Goal: Obtain resource: Download file/media

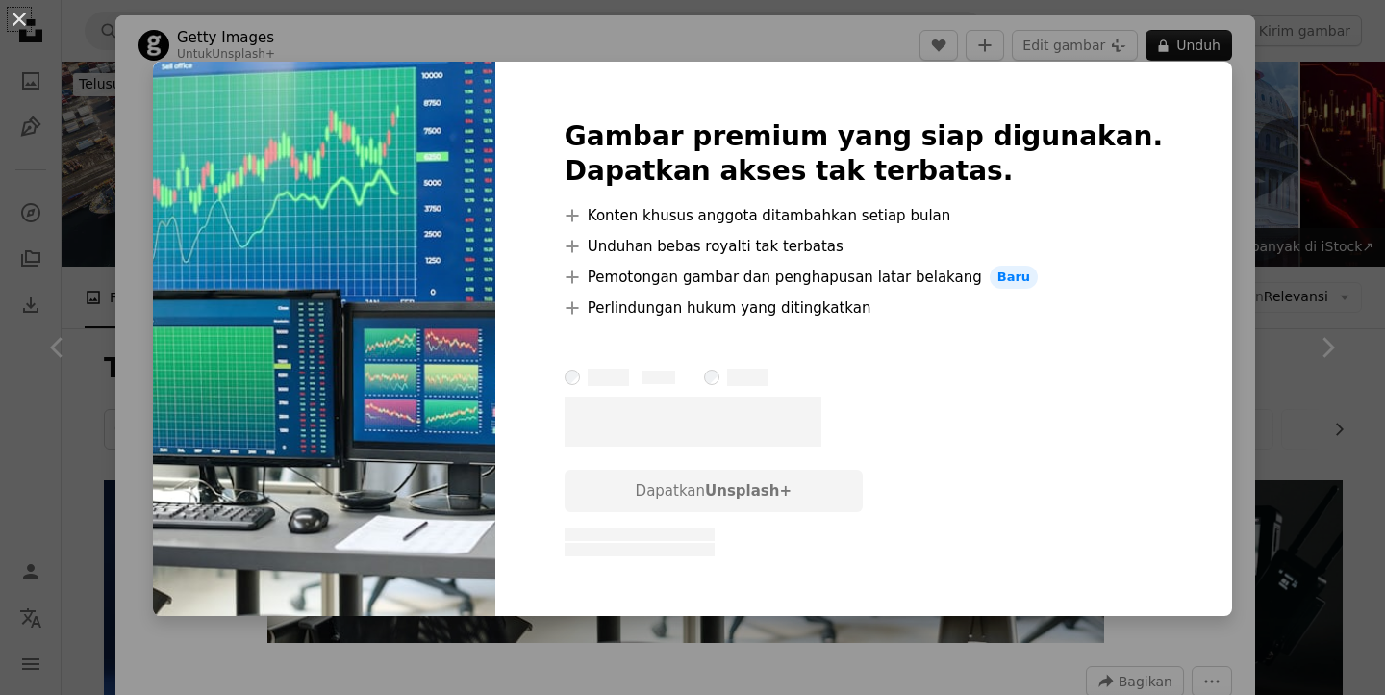
scroll to position [390, 0]
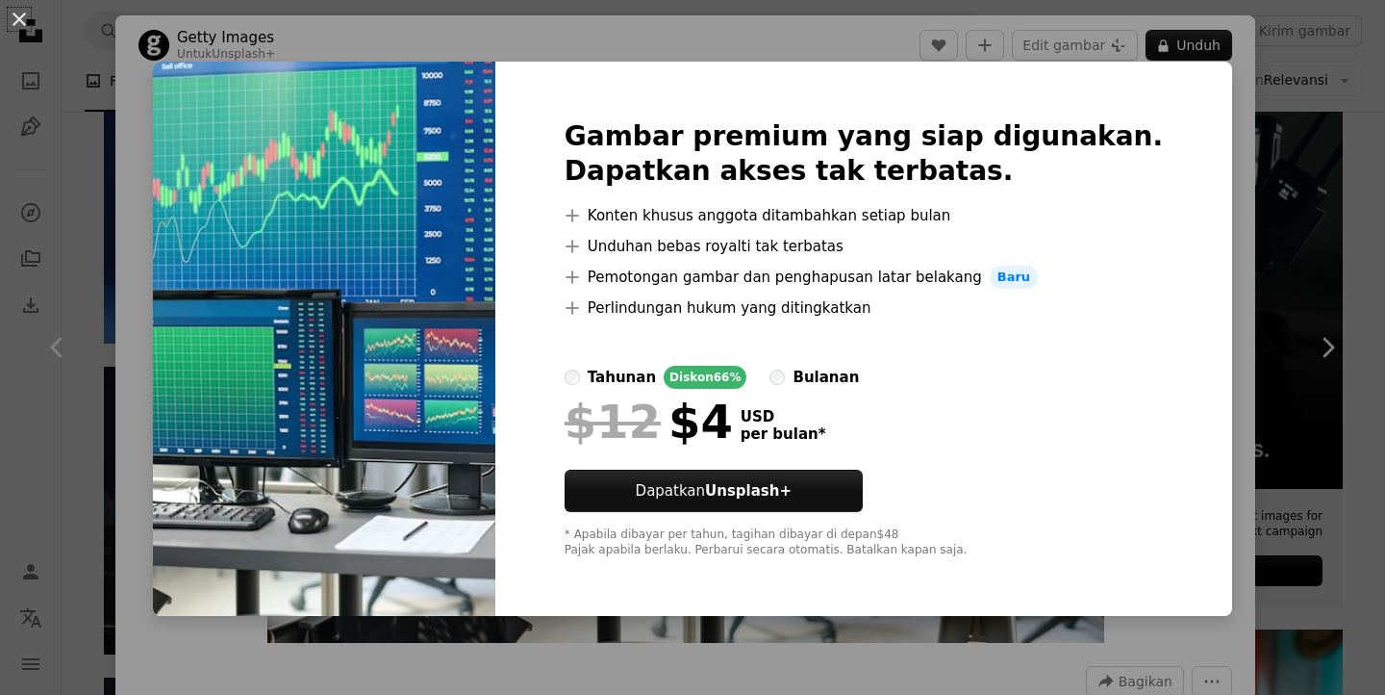
click at [1243, 243] on div "An X shape Gambar premium yang siap digunakan. Dapatkan akses tak terbatas. A p…" at bounding box center [692, 347] width 1385 height 695
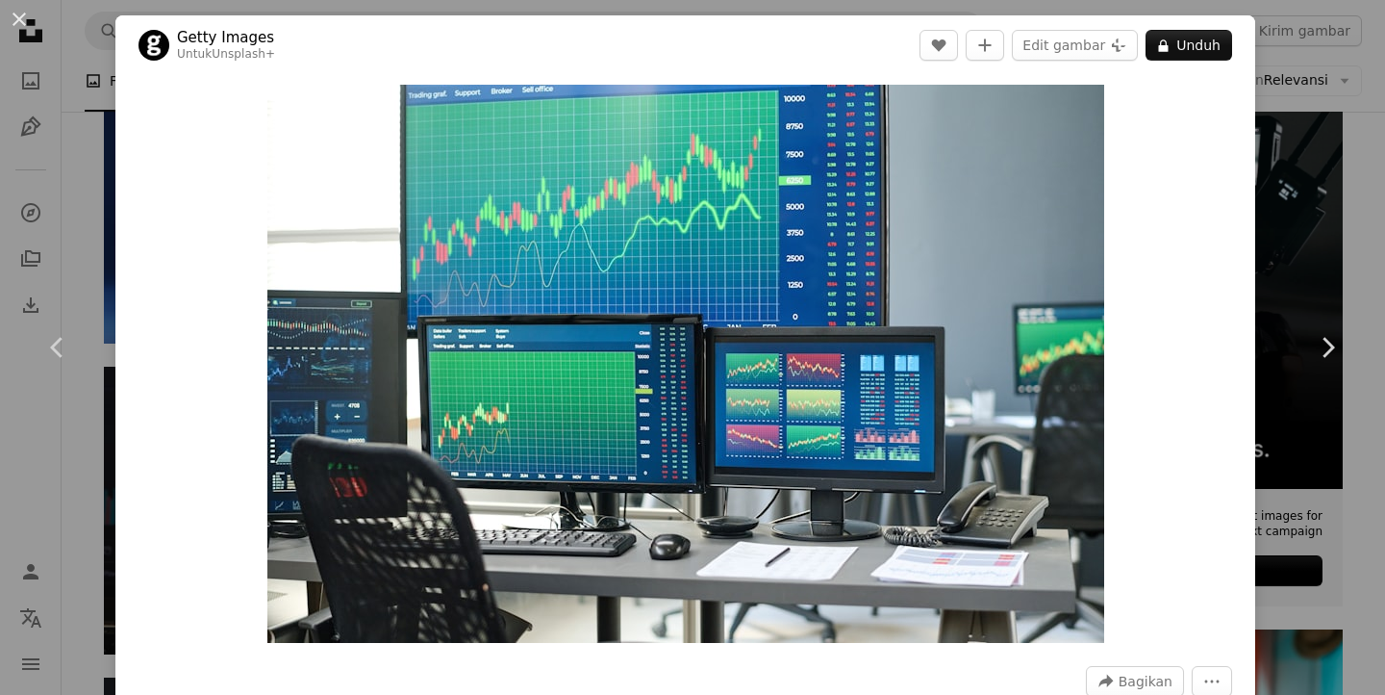
click at [1334, 221] on div "An X shape Chevron left Chevron right Getty Images Untuk Unsplash+ A heart A pl…" at bounding box center [692, 347] width 1385 height 695
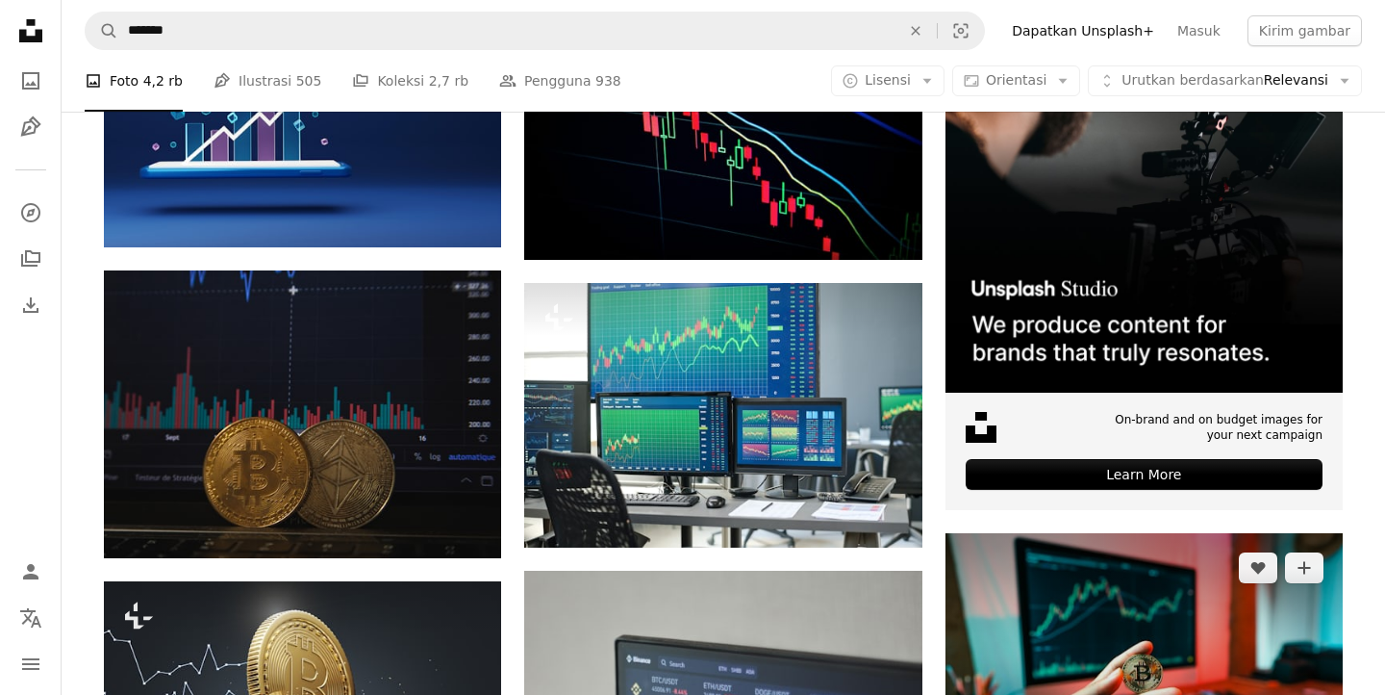
scroll to position [909, 0]
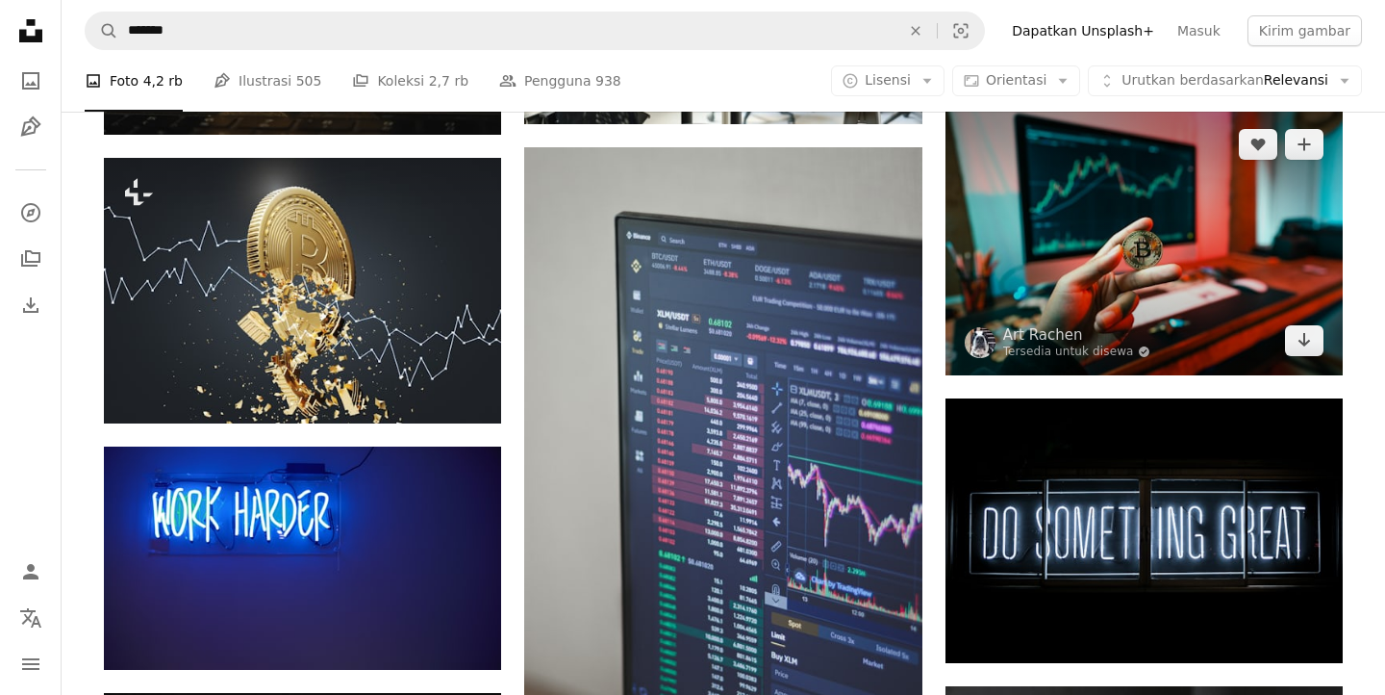
click at [1043, 175] on img at bounding box center [1144, 242] width 397 height 265
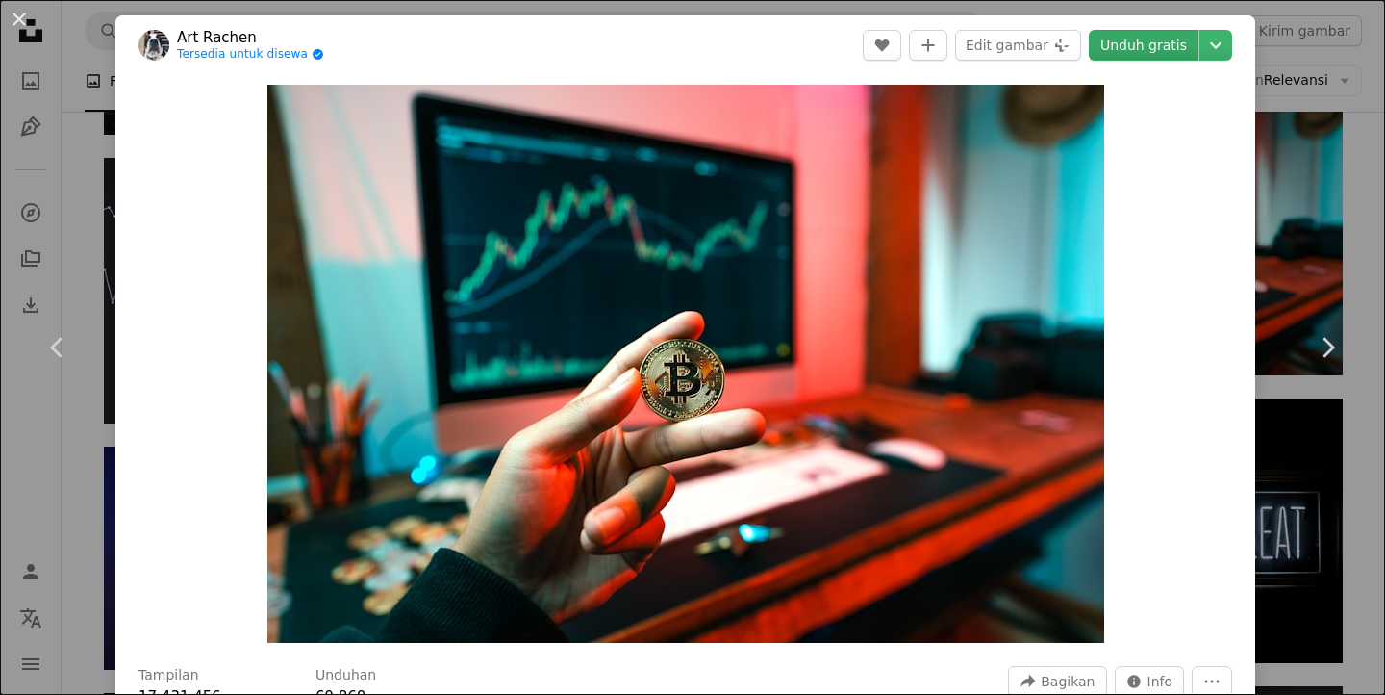
click at [1148, 56] on link "Unduh gratis" at bounding box center [1144, 45] width 110 height 31
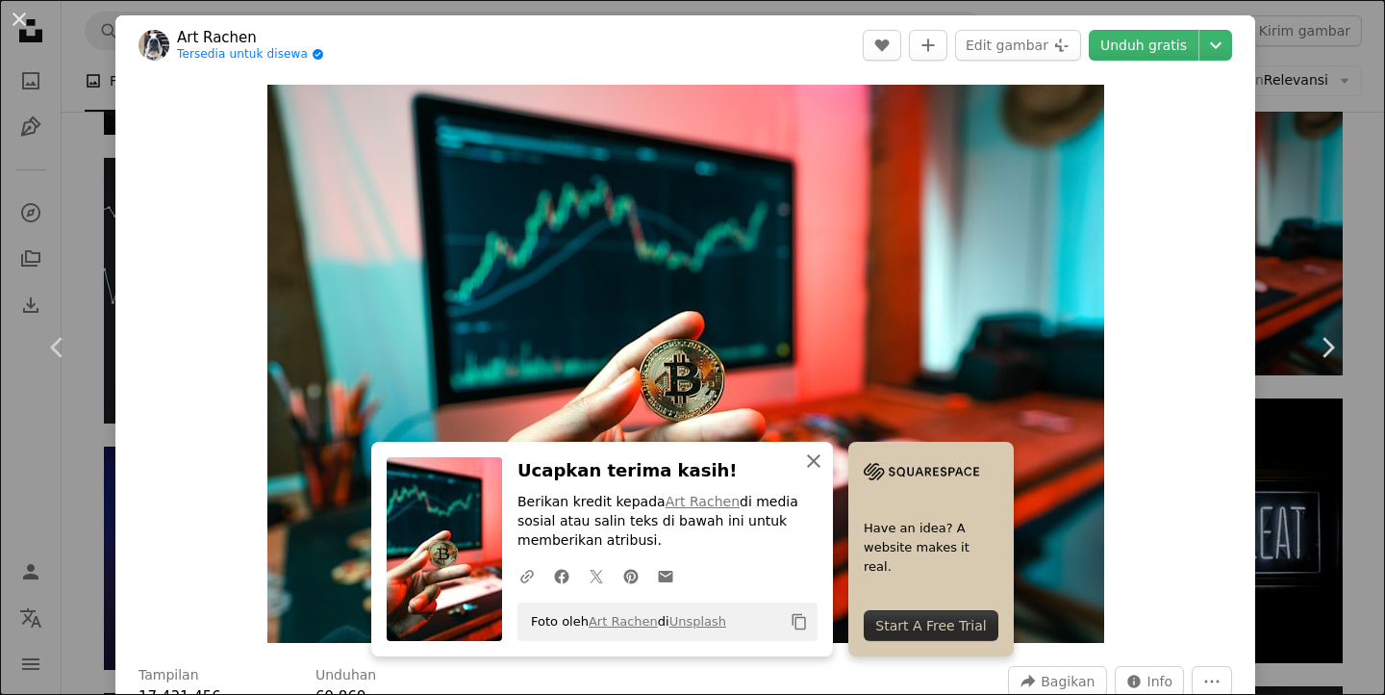
click at [813, 452] on icon "An X shape" at bounding box center [813, 460] width 23 height 23
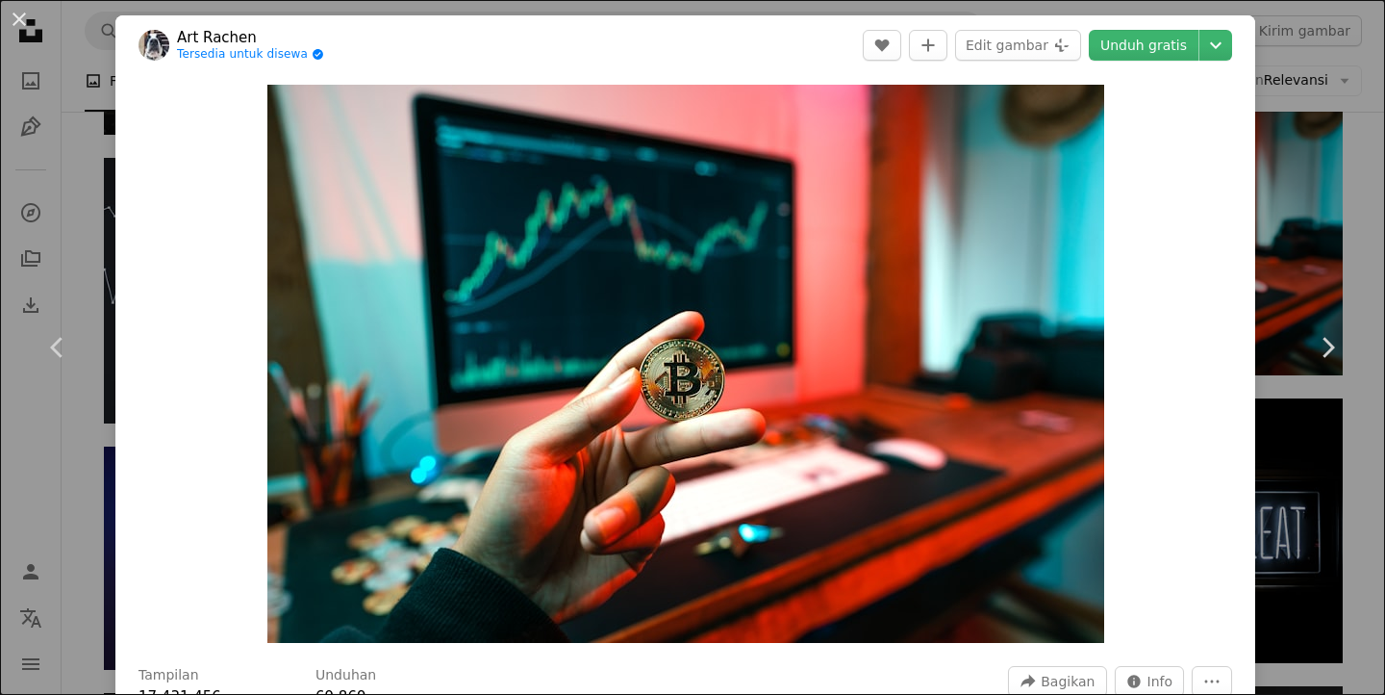
click at [1329, 253] on div "An X shape Chevron left Chevron right Art Rachen Tersedia untuk disewa A checkm…" at bounding box center [692, 347] width 1385 height 695
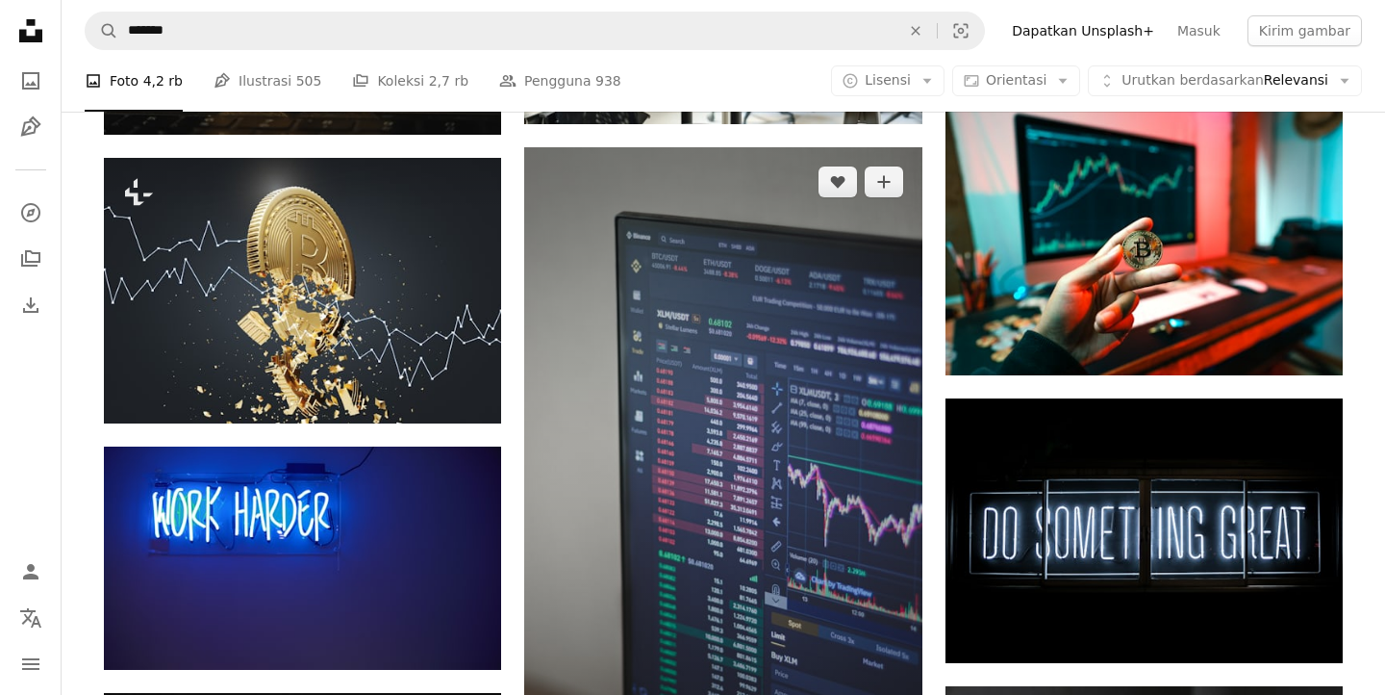
click at [772, 443] on img at bounding box center [722, 470] width 397 height 647
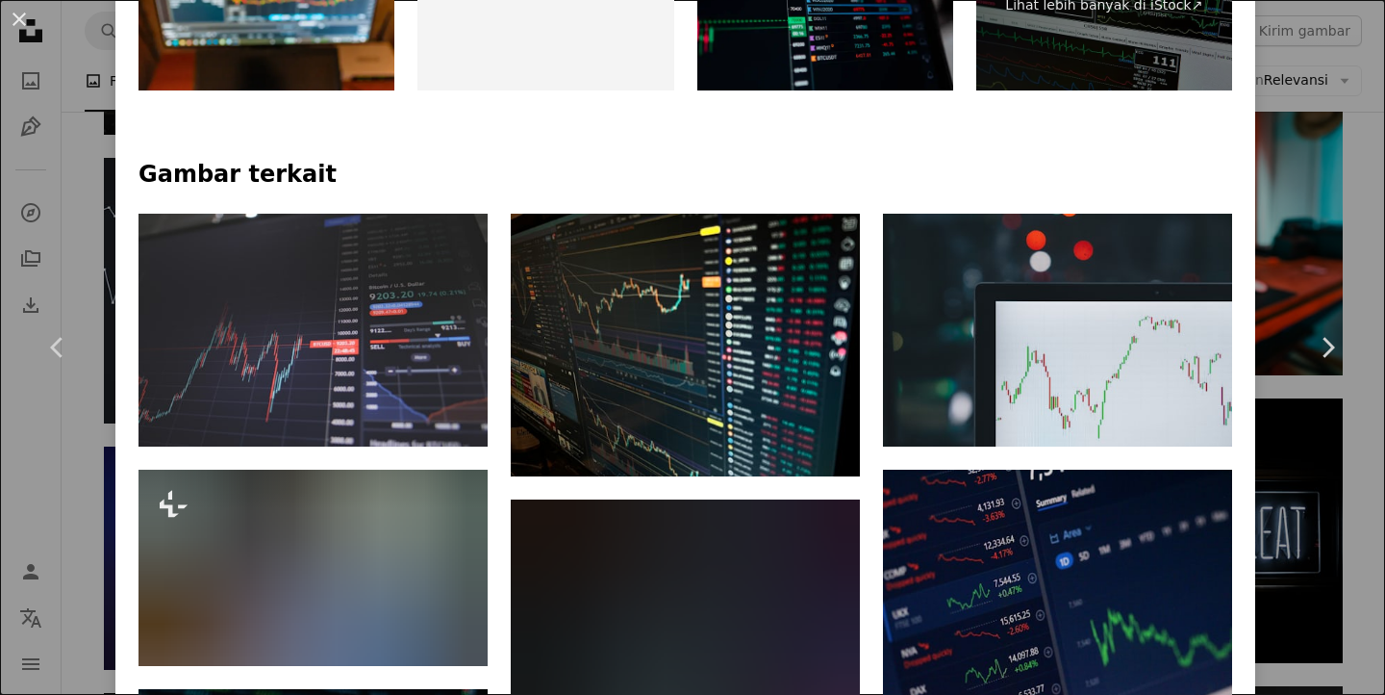
scroll to position [1105, 0]
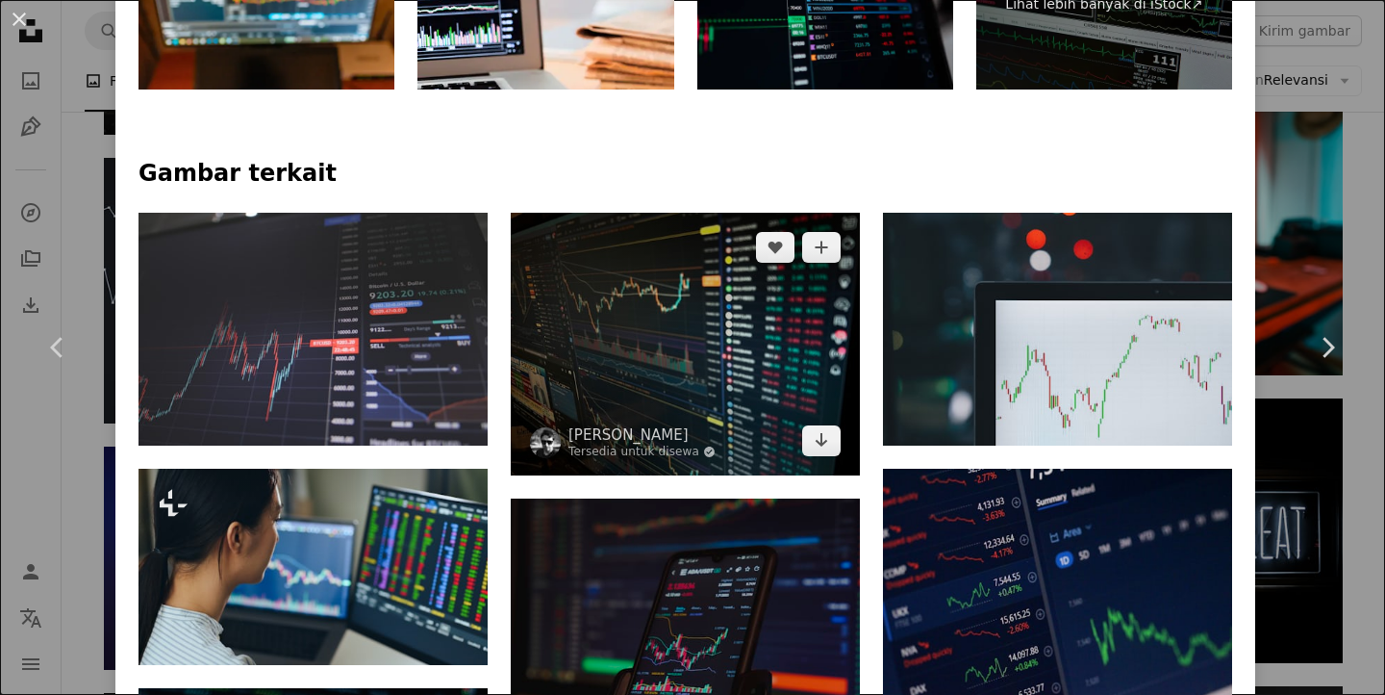
click at [737, 355] on img at bounding box center [685, 344] width 349 height 262
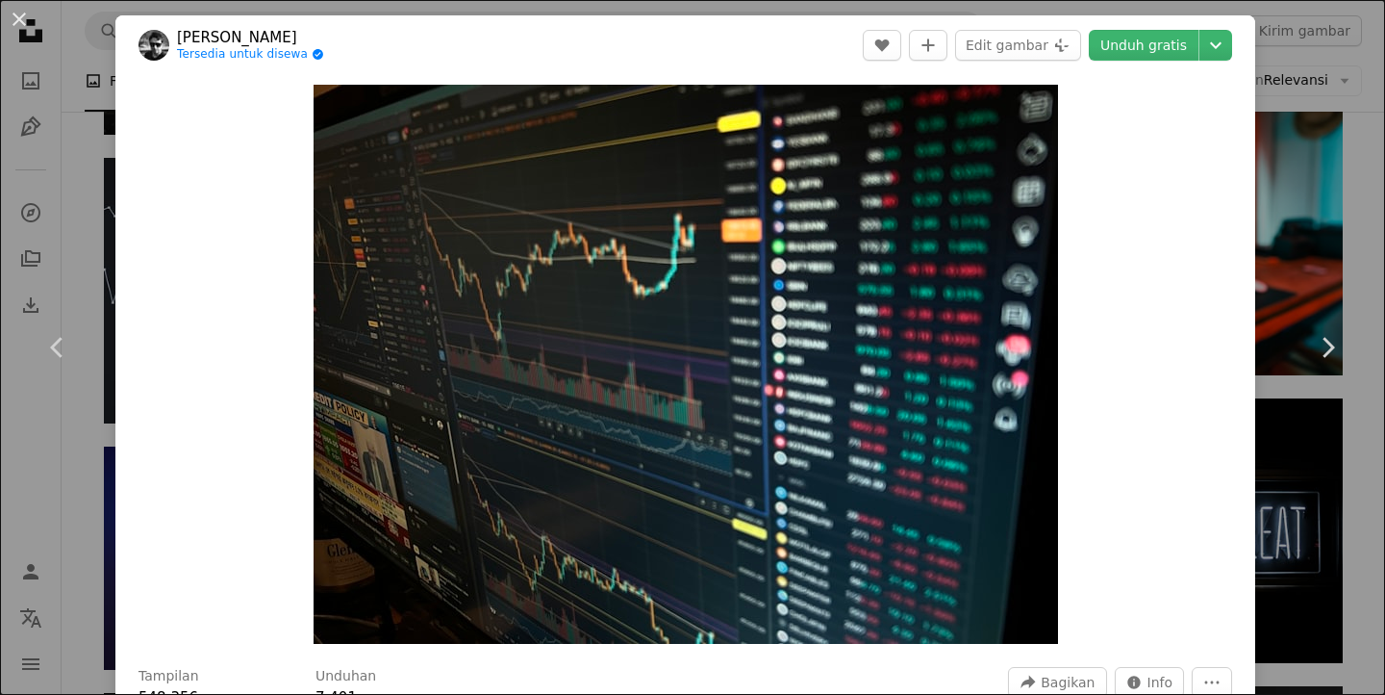
click at [1310, 243] on div "An X shape Chevron left Chevron right [PERSON_NAME] Tersedia untuk disewa A che…" at bounding box center [692, 347] width 1385 height 695
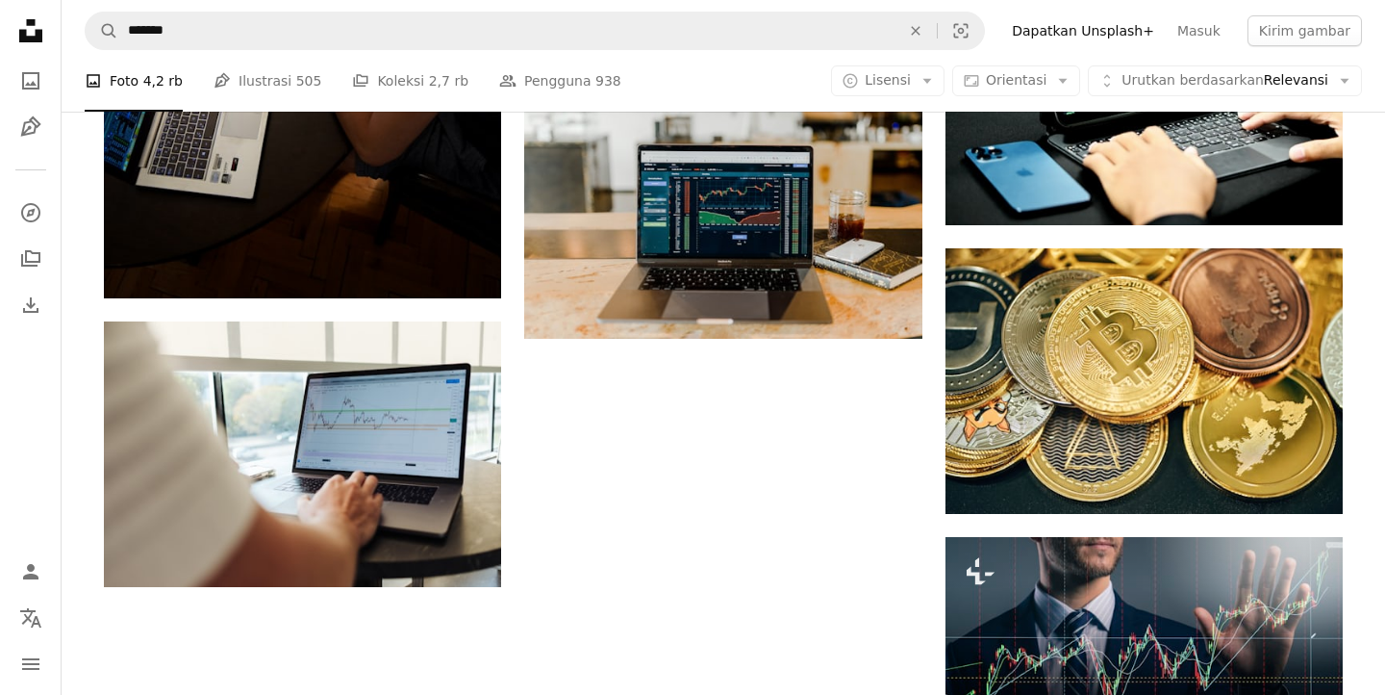
scroll to position [2208, 0]
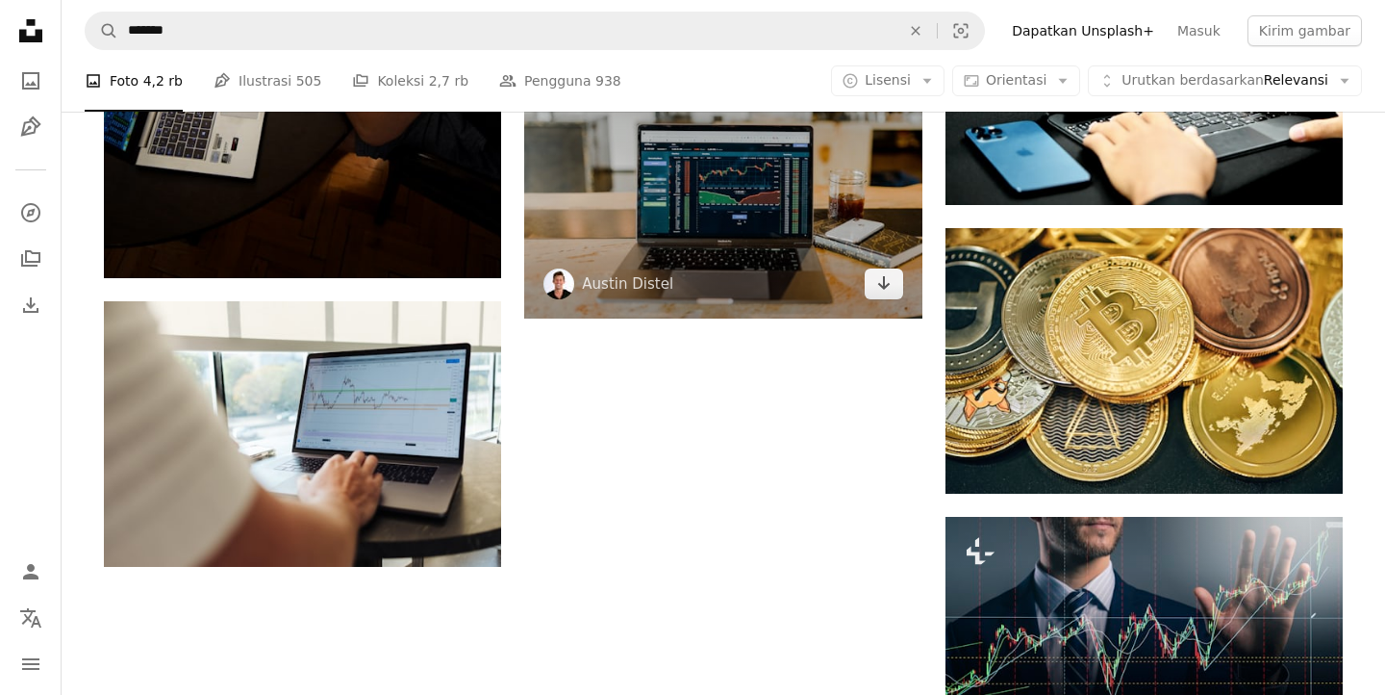
click at [795, 216] on img at bounding box center [722, 186] width 397 height 266
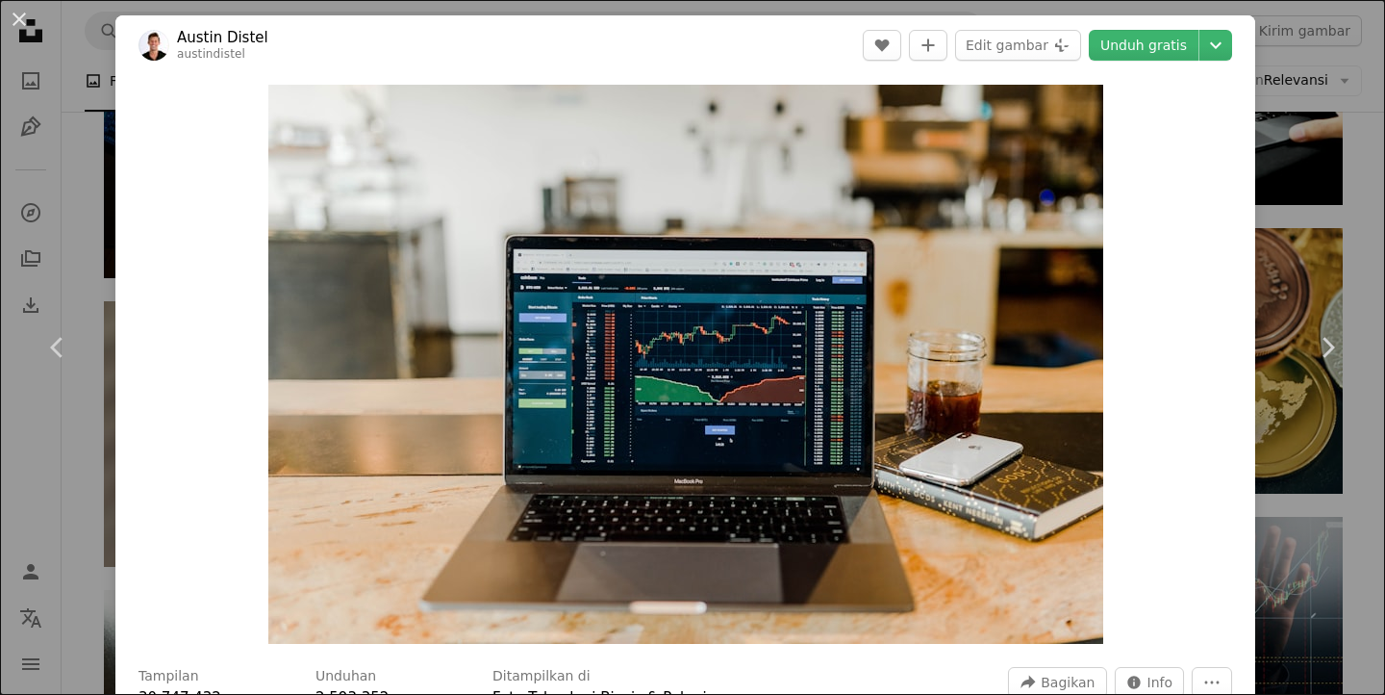
click at [1323, 169] on div "An X shape Chevron left Chevron right Austin Distel austindistel A heart A plus…" at bounding box center [692, 347] width 1385 height 695
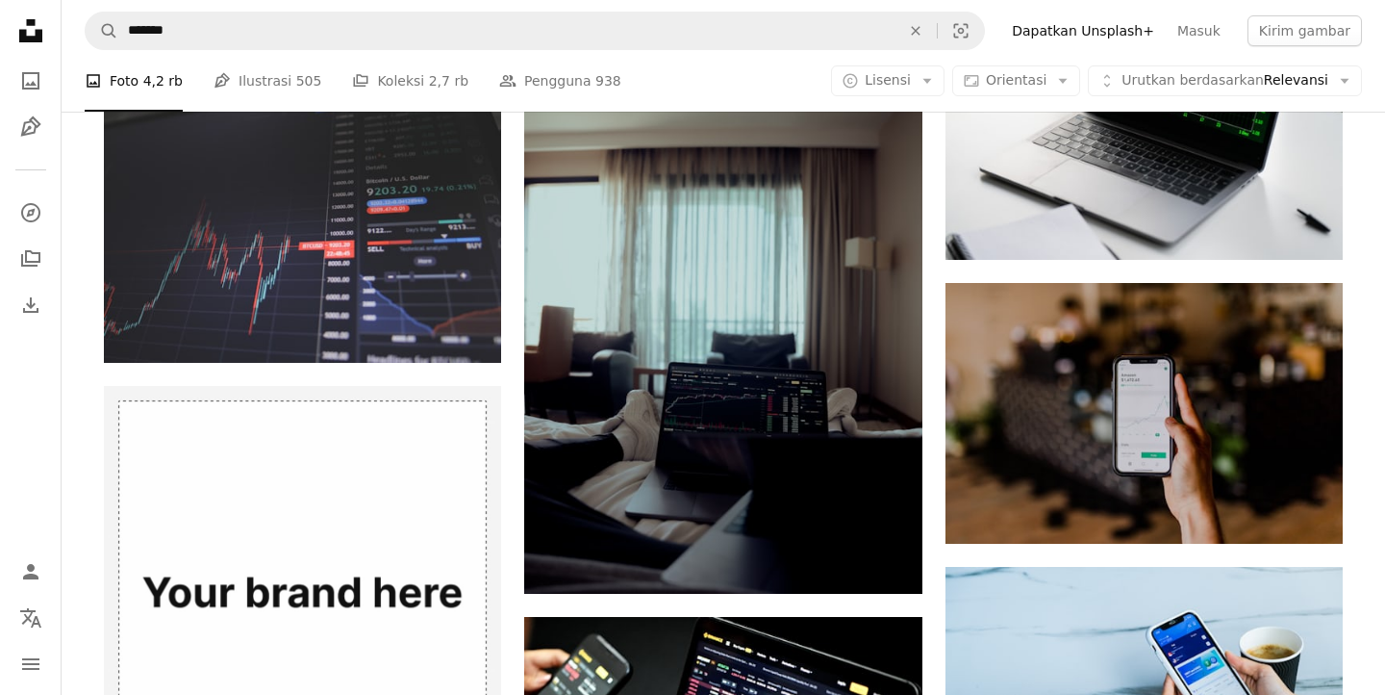
scroll to position [3636, 0]
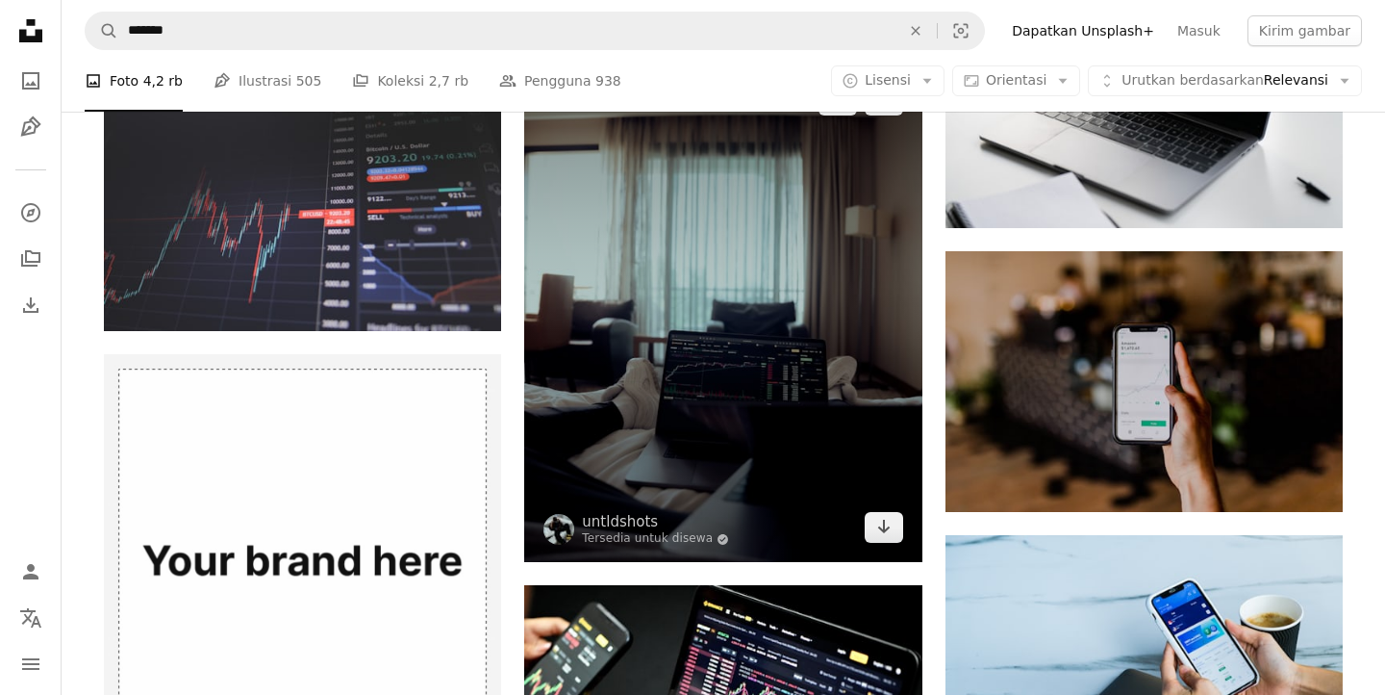
click at [669, 240] on img at bounding box center [722, 313] width 397 height 497
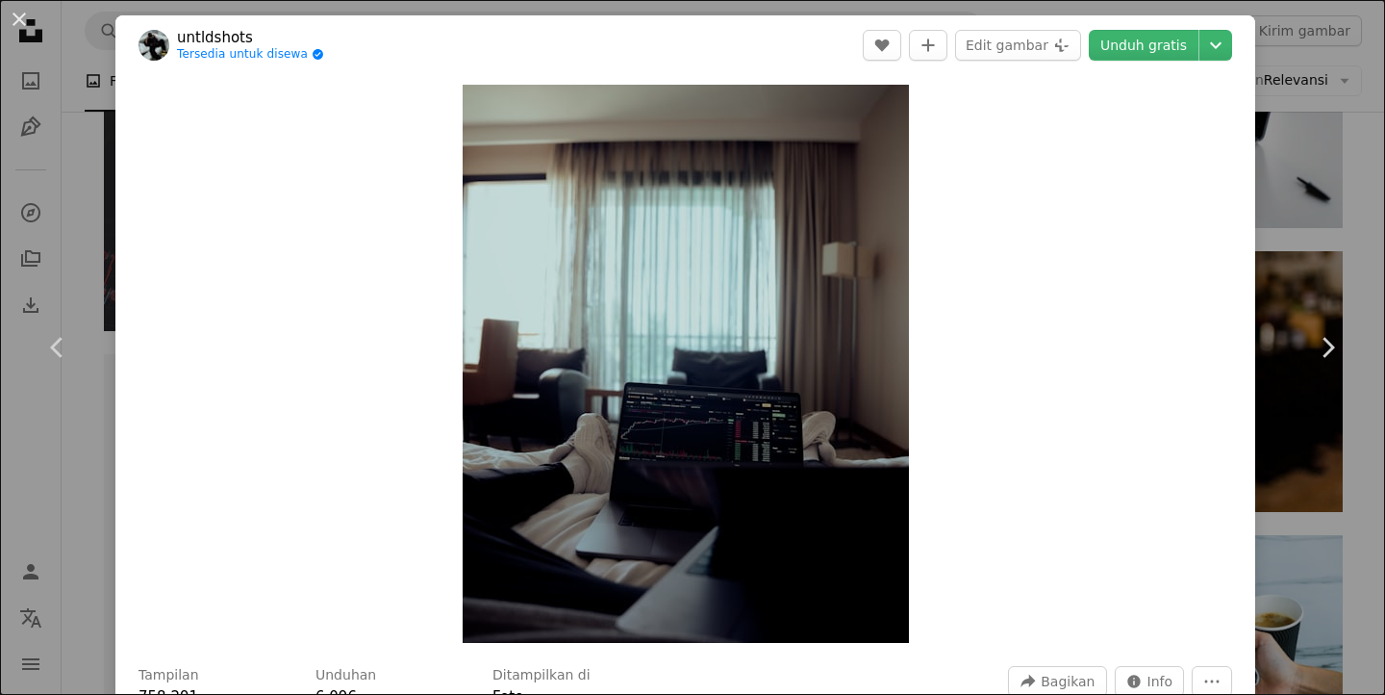
click at [1324, 214] on div "An X shape Chevron left Chevron right untldshots Tersedia untuk disewa A checkm…" at bounding box center [692, 347] width 1385 height 695
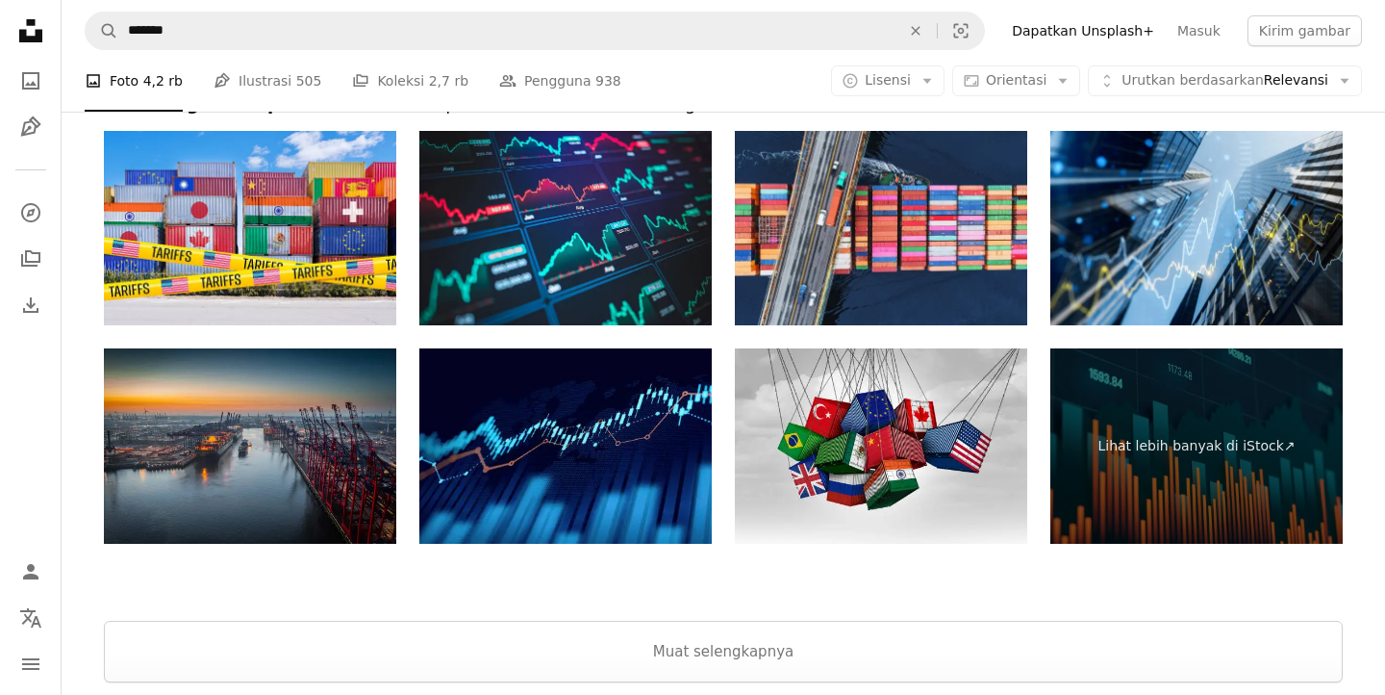
scroll to position [5454, 0]
